Goal: Transaction & Acquisition: Purchase product/service

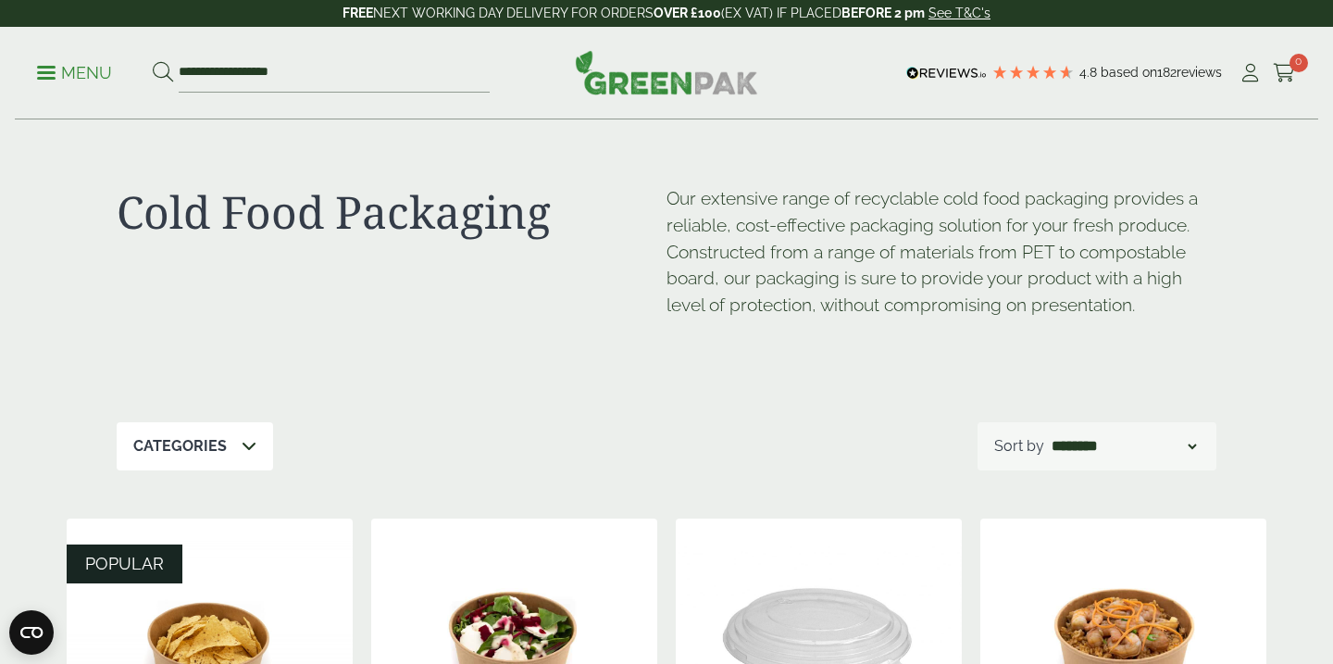
scroll to position [780, 0]
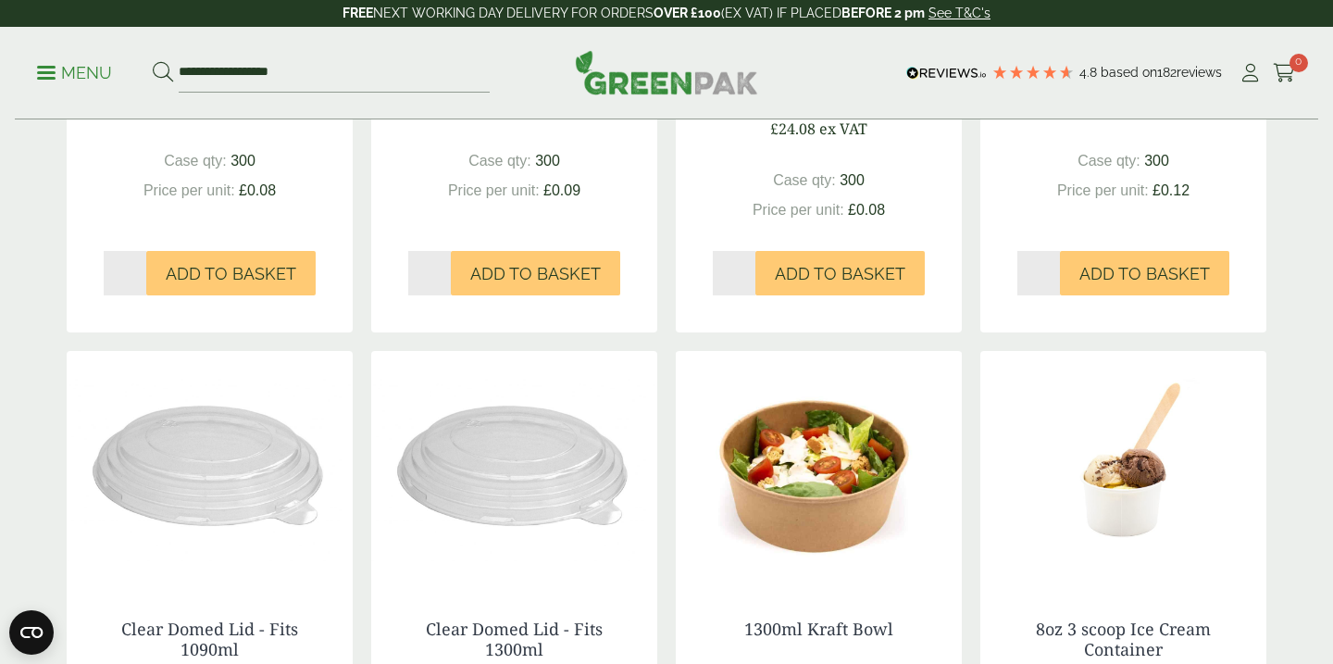
click at [58, 79] on p "Menu" at bounding box center [74, 73] width 75 height 22
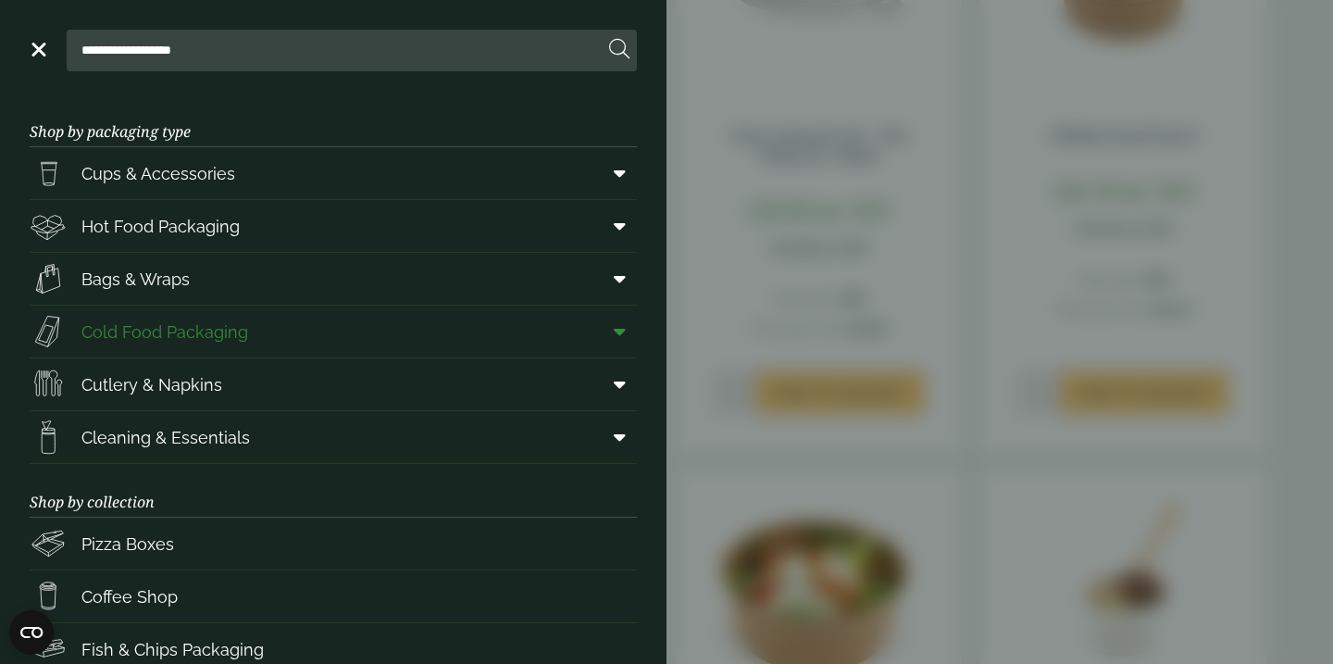
drag, startPoint x: 51, startPoint y: 68, endPoint x: 185, endPoint y: 328, distance: 291.8
click at [51, 68] on div "**********" at bounding box center [333, 51] width 607 height 42
click at [259, 59] on input "**********" at bounding box center [338, 50] width 529 height 39
drag, startPoint x: 286, startPoint y: 58, endPoint x: 50, endPoint y: 44, distance: 236.4
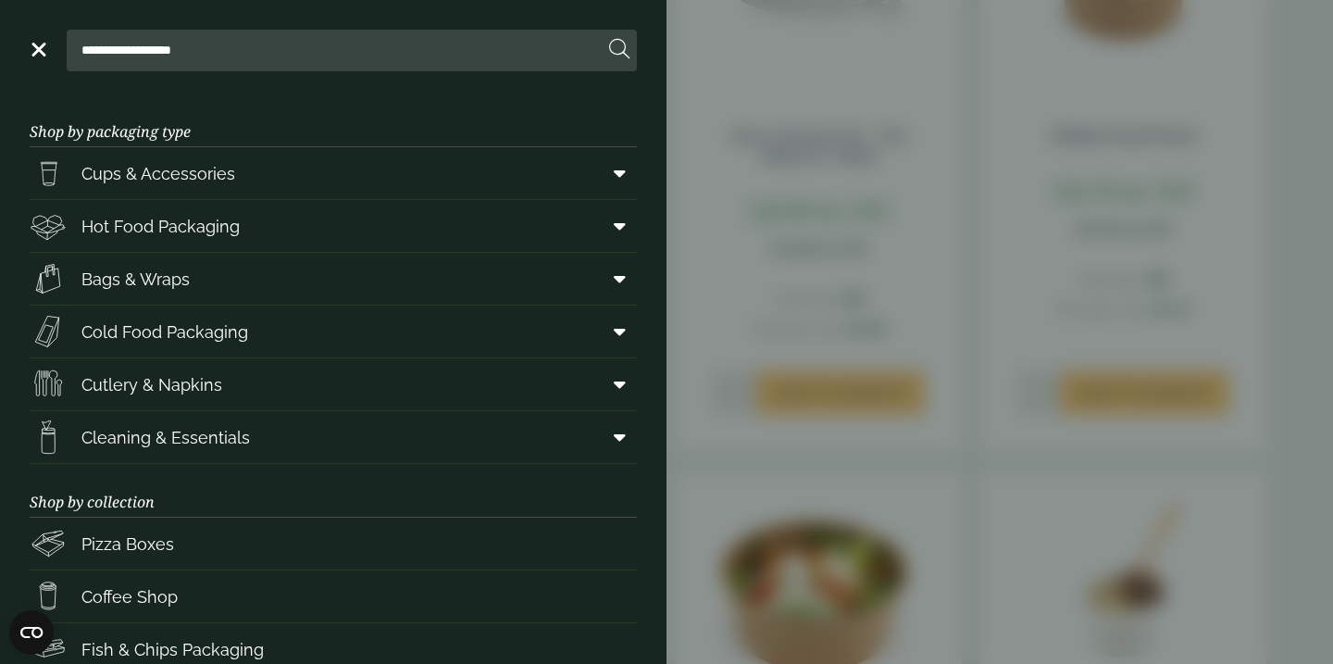
click at [50, 44] on div "**********" at bounding box center [333, 51] width 607 height 42
type input "*******"
click at [532, 174] on link "Cups & Accessories" at bounding box center [333, 173] width 607 height 52
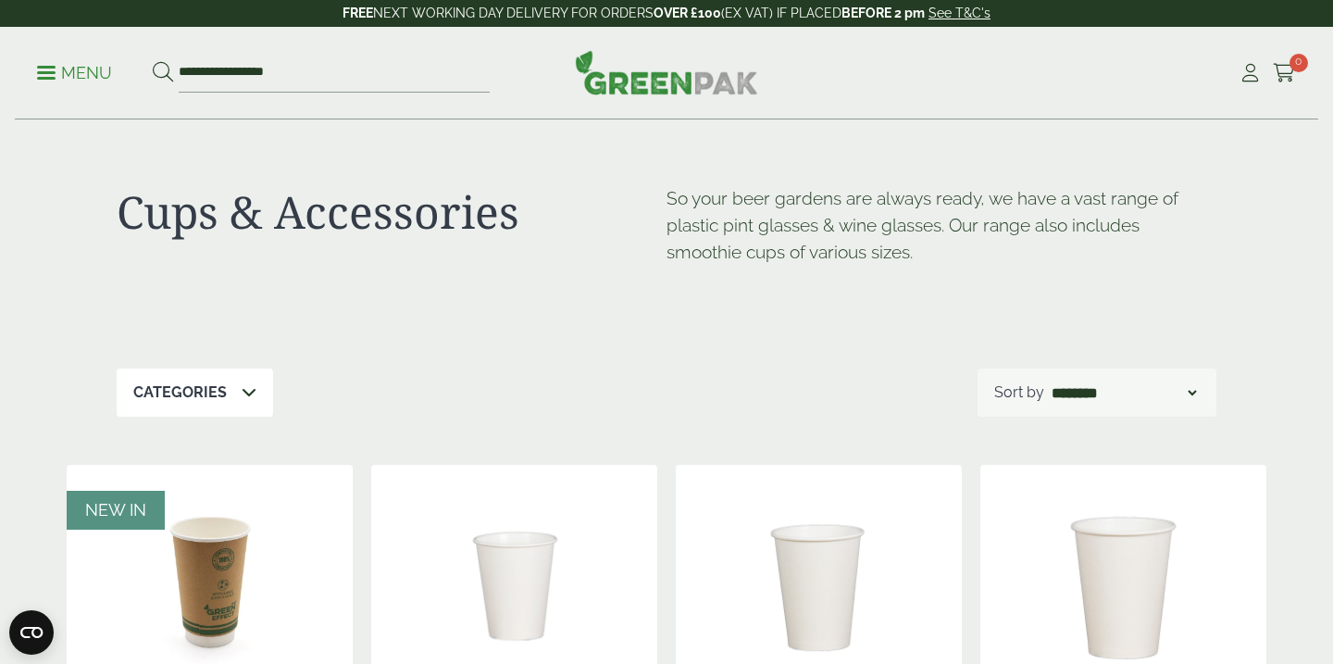
scroll to position [2287, 0]
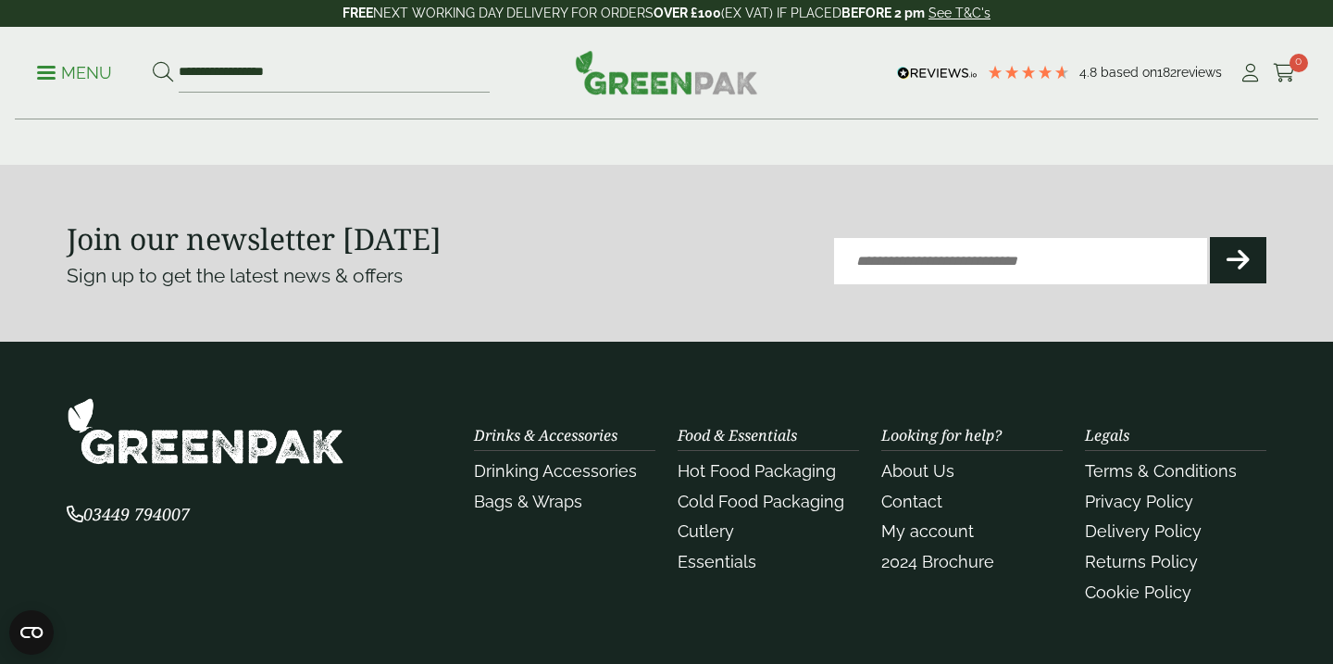
click at [621, 97] on link "3" at bounding box center [621, 83] width 30 height 30
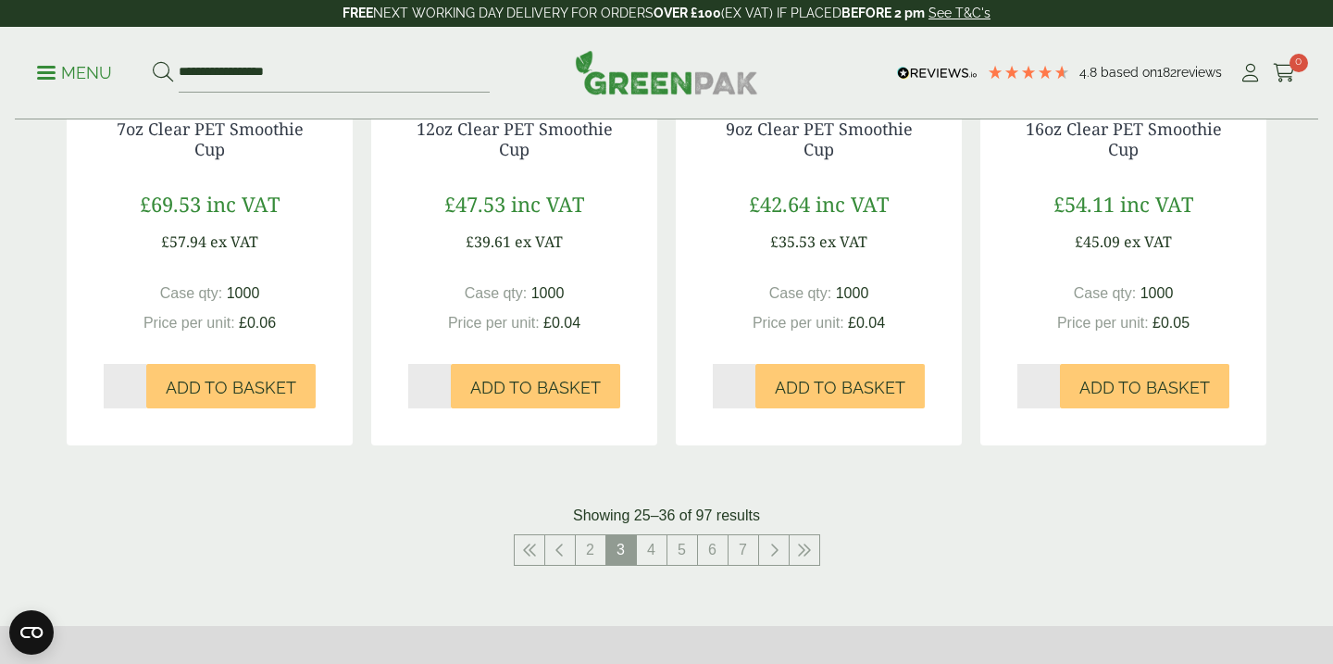
scroll to position [2059, 0]
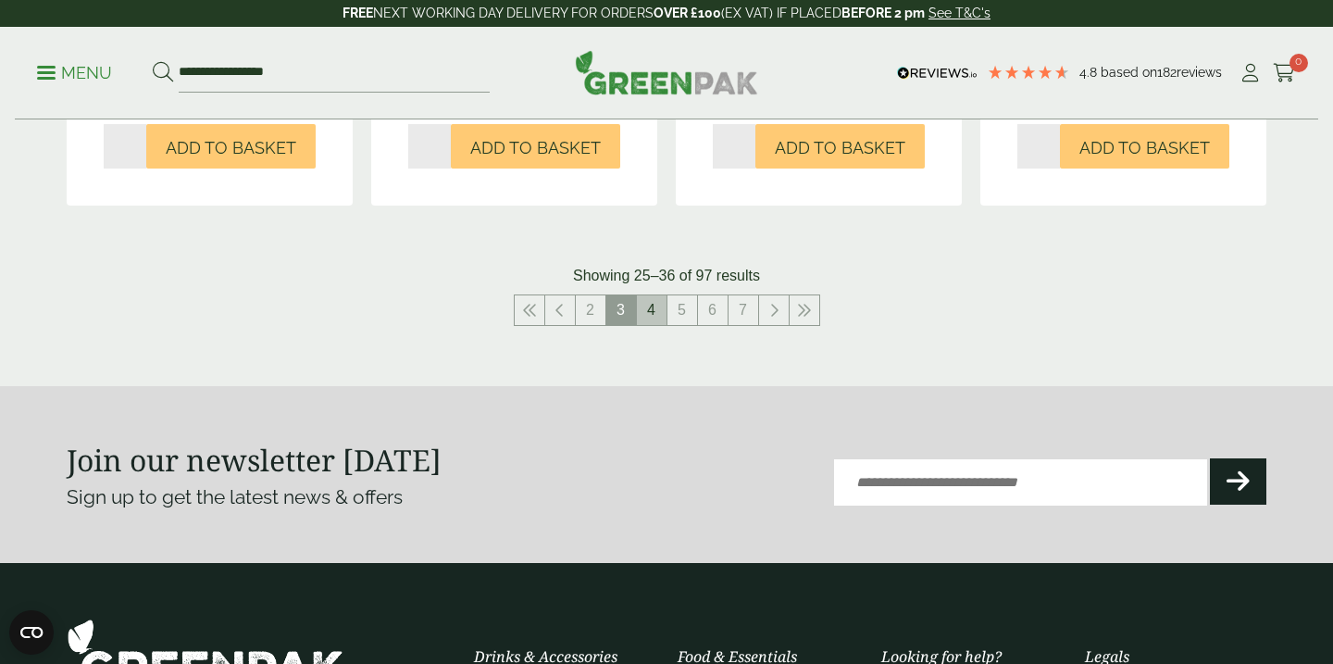
click at [648, 315] on link "4" at bounding box center [652, 310] width 30 height 30
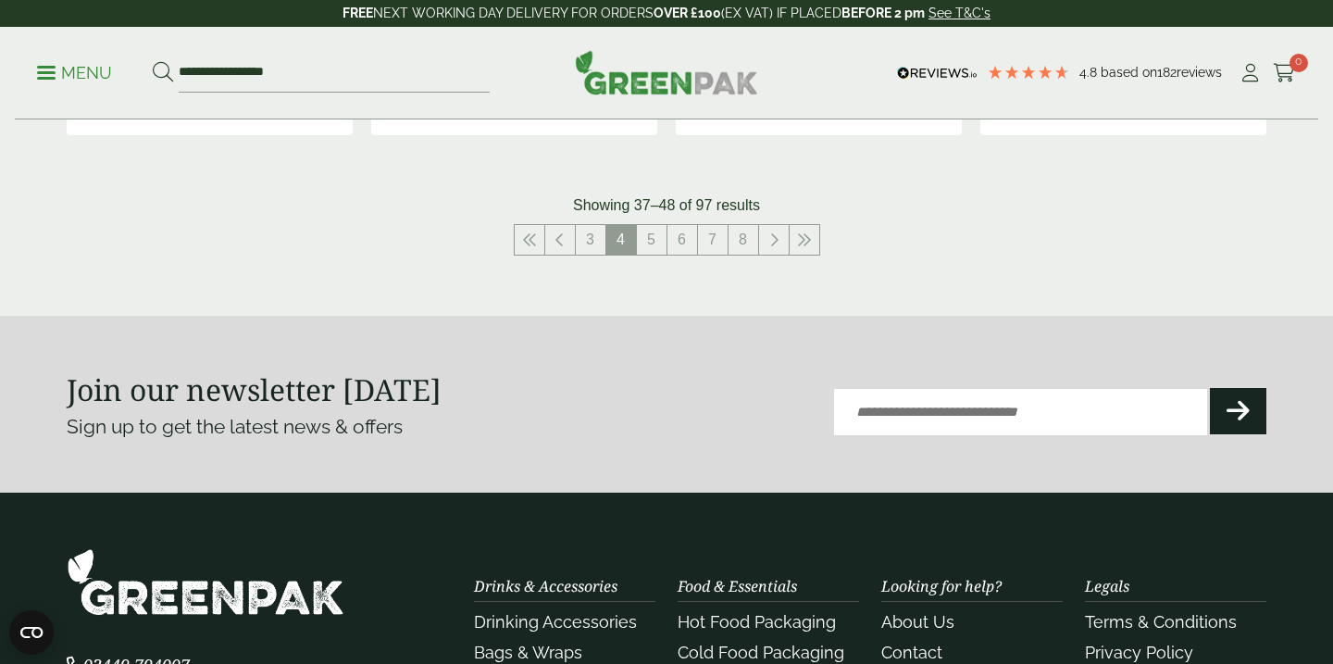
scroll to position [2250, 0]
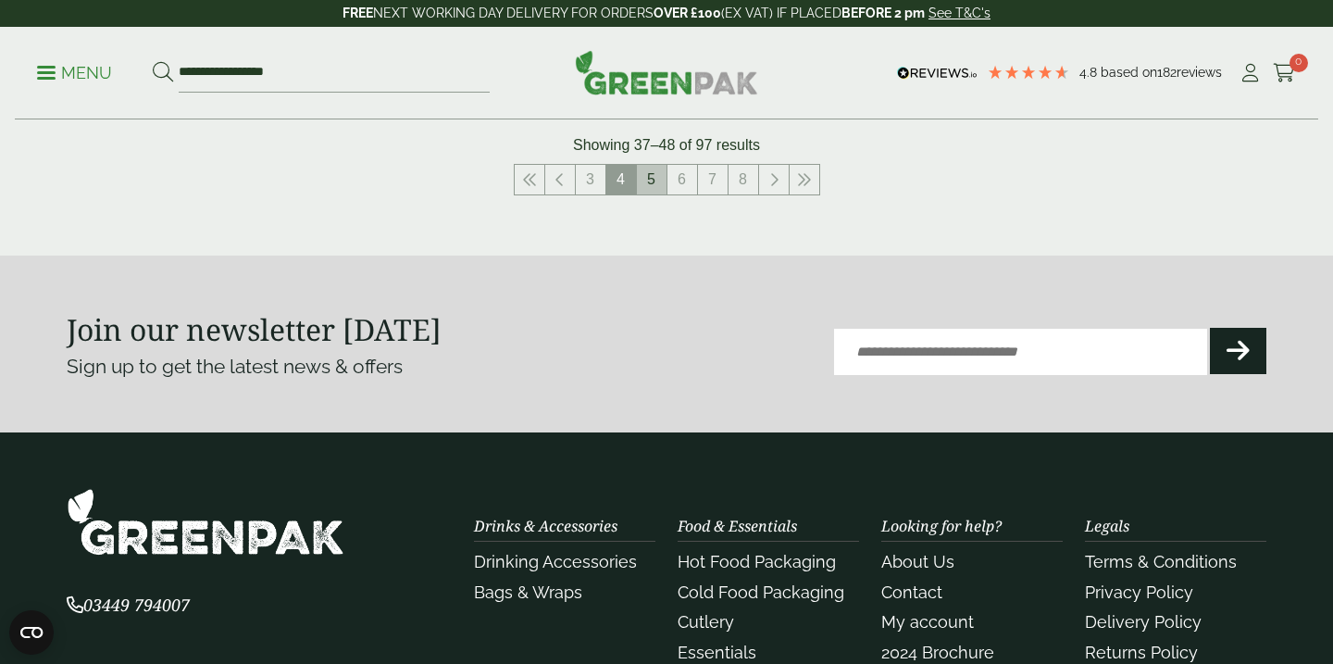
click at [653, 181] on link "5" at bounding box center [652, 180] width 30 height 30
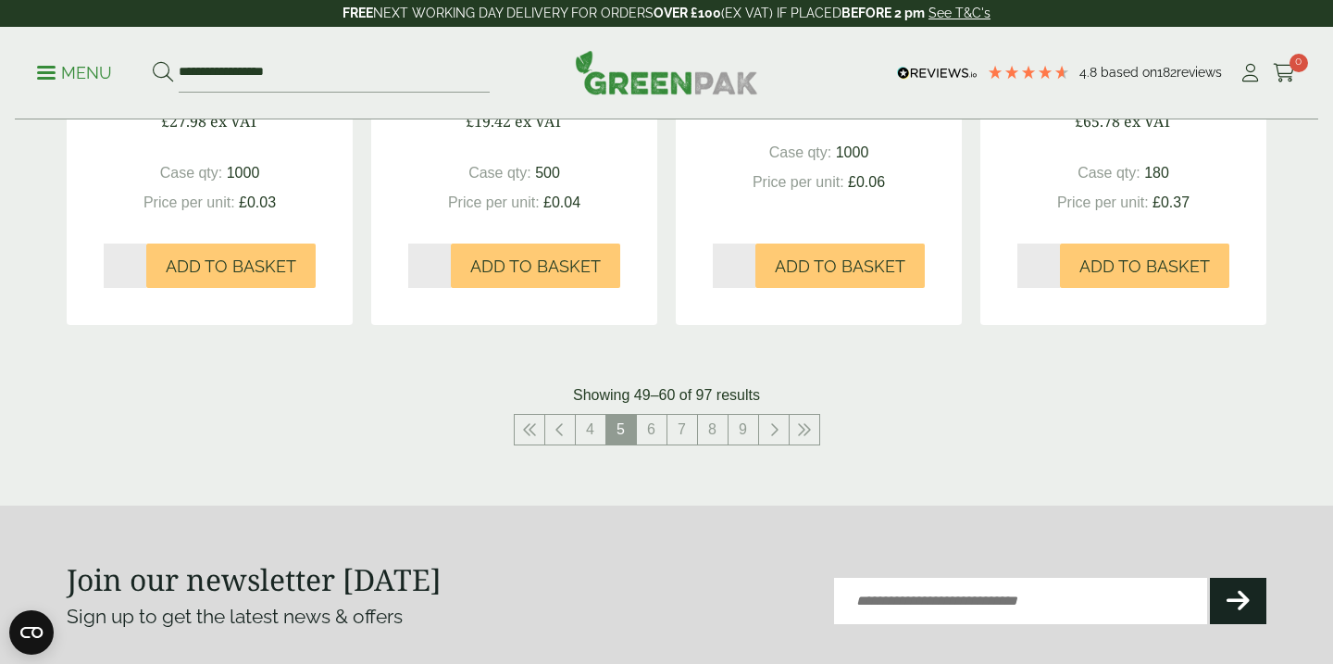
scroll to position [2002, 0]
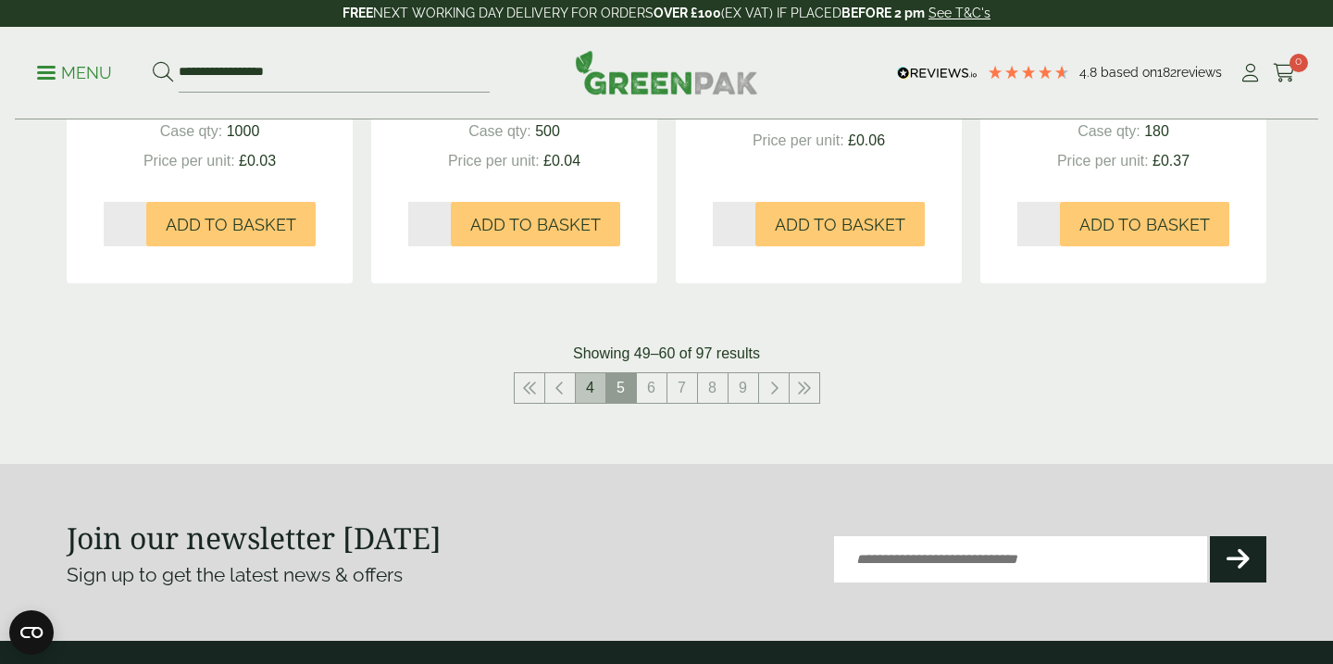
click at [591, 373] on link "4" at bounding box center [591, 388] width 30 height 30
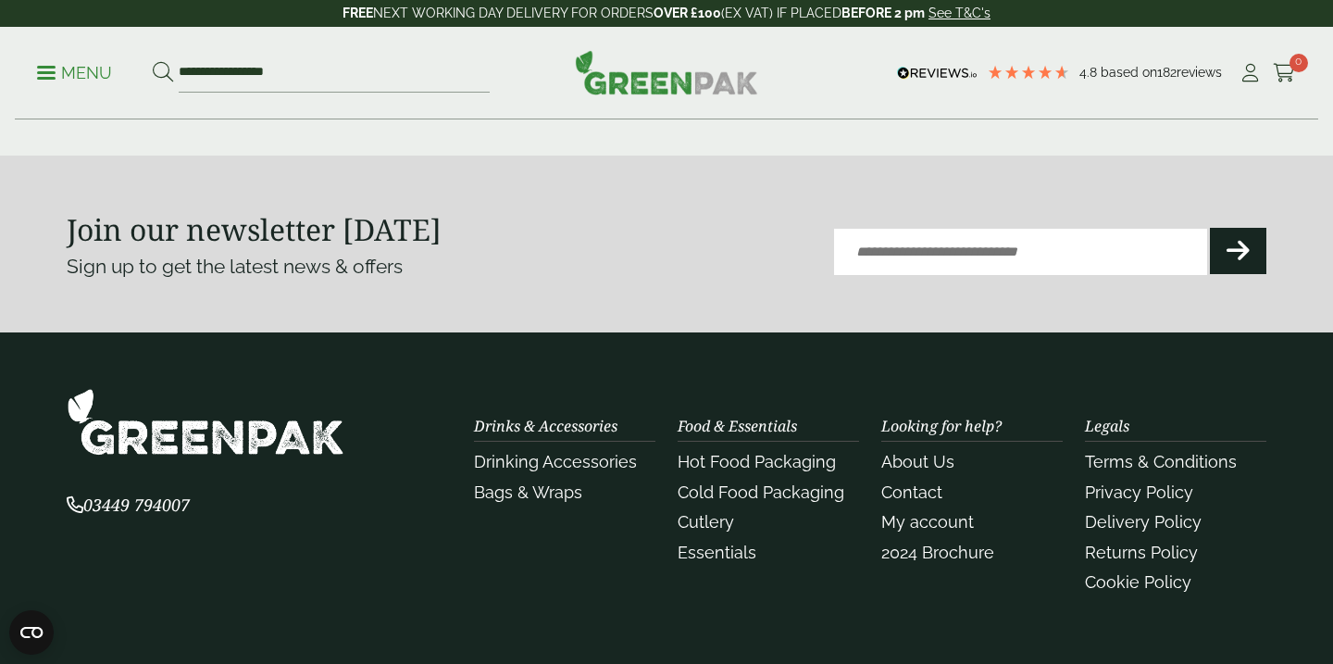
scroll to position [2118, 0]
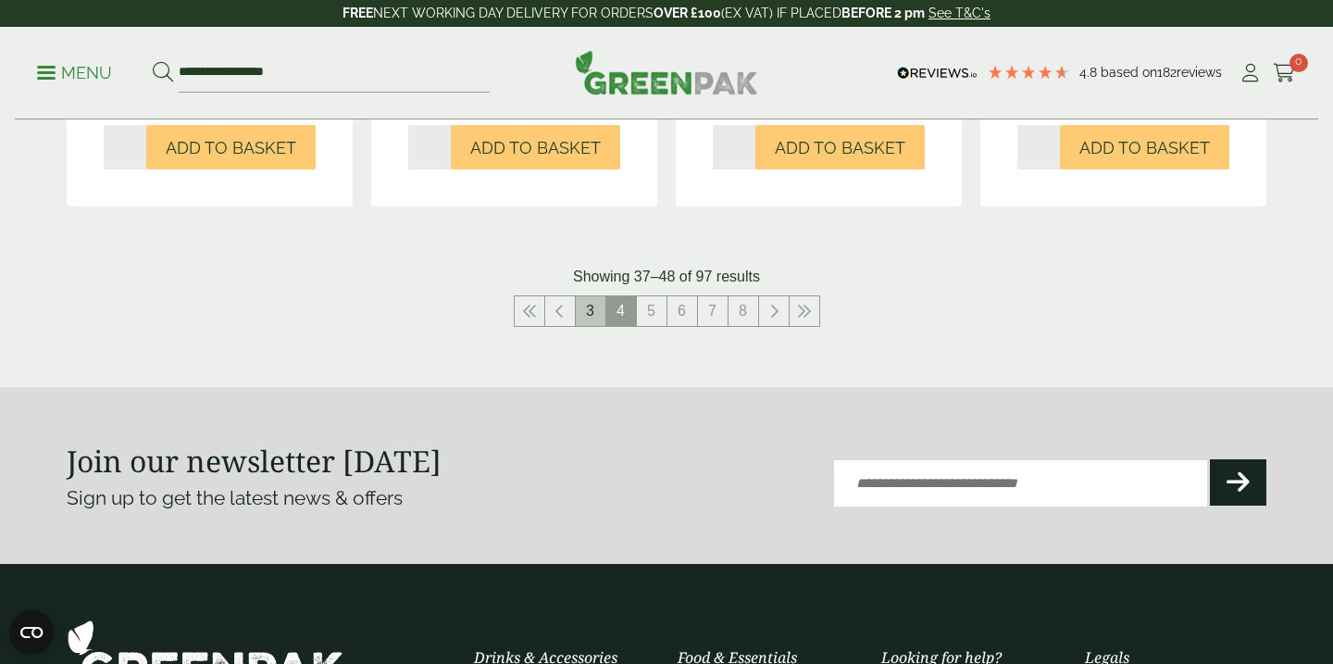
click at [590, 309] on link "3" at bounding box center [591, 311] width 30 height 30
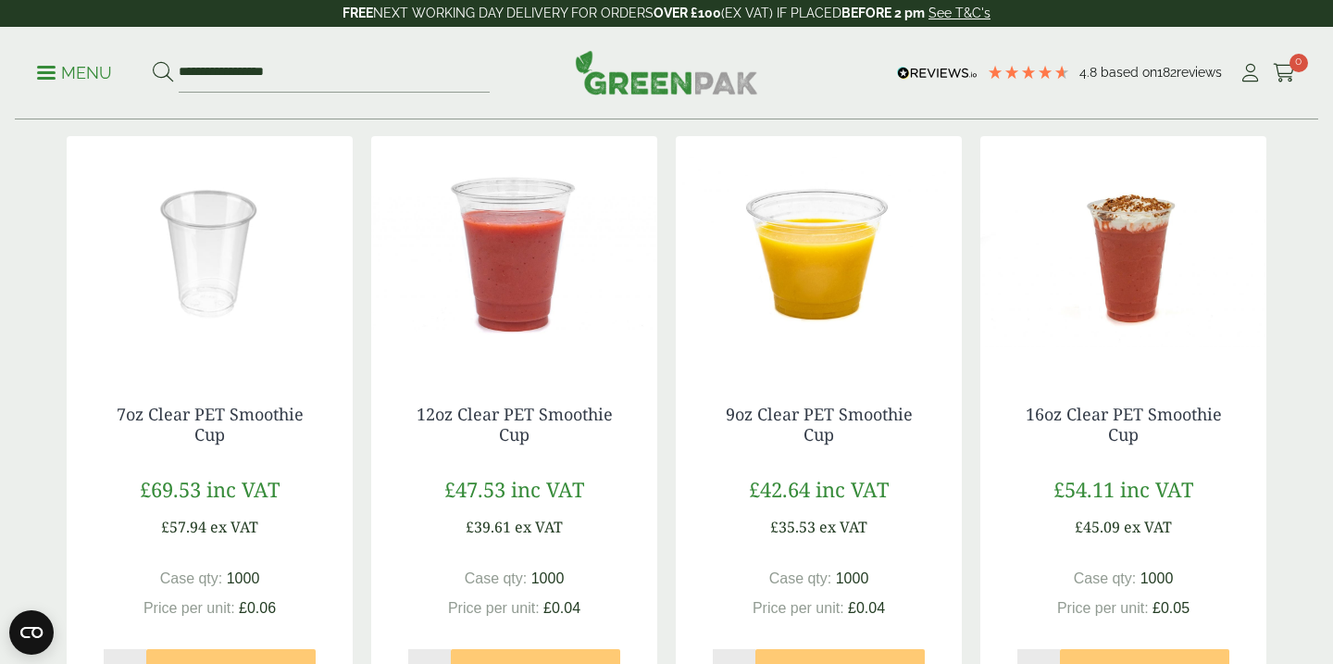
scroll to position [1533, 0]
click at [774, 260] on img at bounding box center [819, 252] width 286 height 231
